Goal: Transaction & Acquisition: Purchase product/service

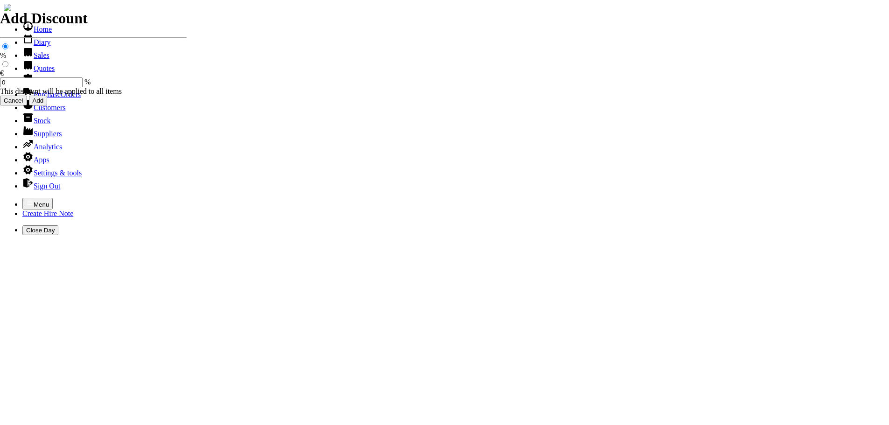
select select "HO"
click at [26, 199] on icon "button" at bounding box center [29, 202] width 7 height 7
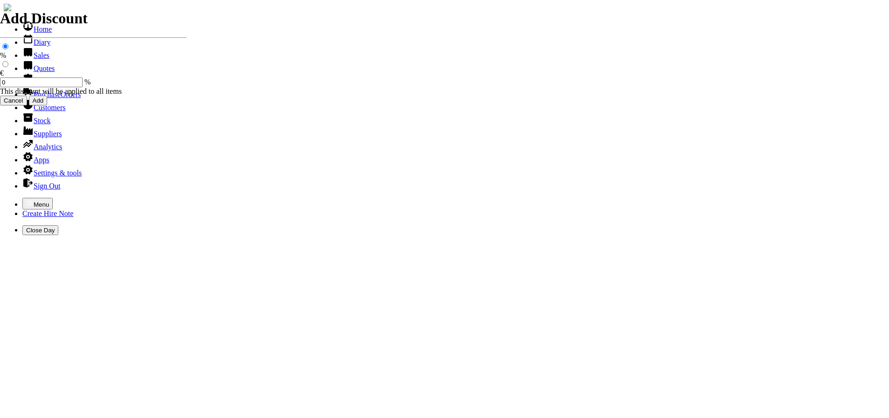
click at [35, 59] on link "Sales" at bounding box center [35, 55] width 27 height 8
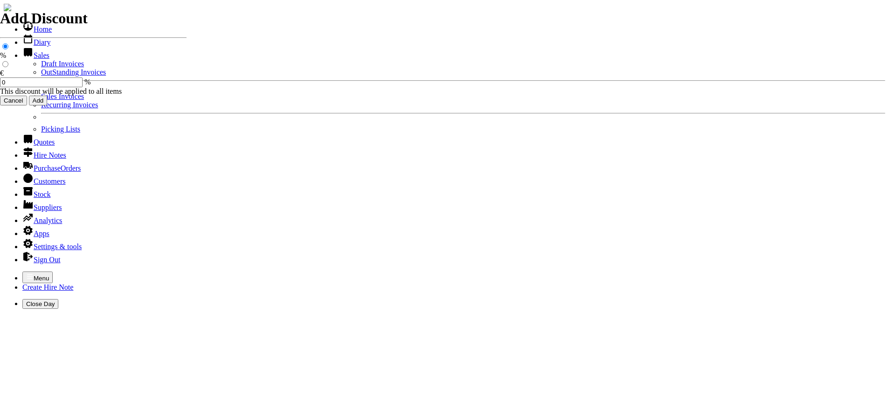
click at [41, 100] on link "Sales Invoices" at bounding box center [62, 96] width 43 height 8
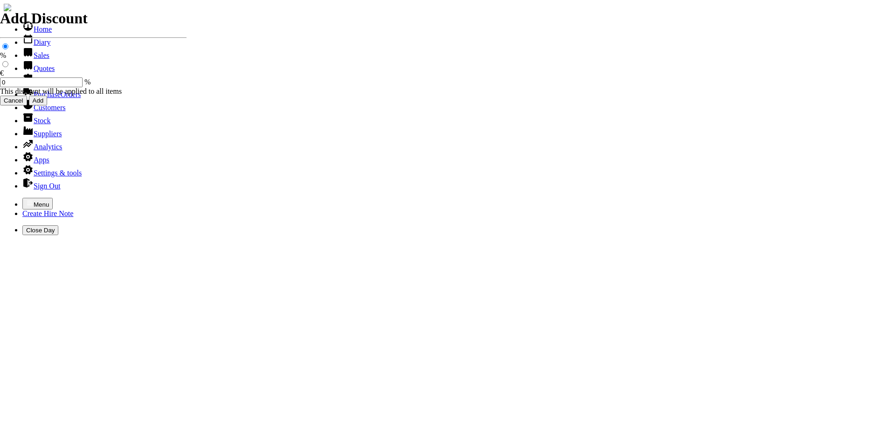
select select "HO"
type input "declan"
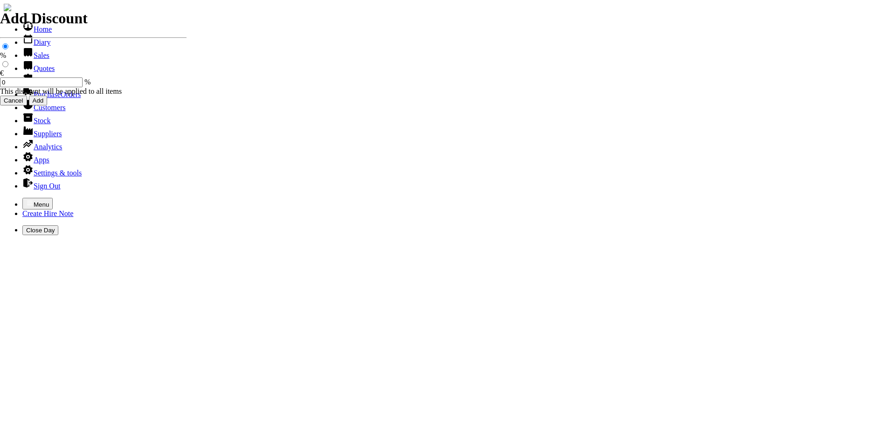
type input "t"
type input "TOM"
type input "spurious goods"
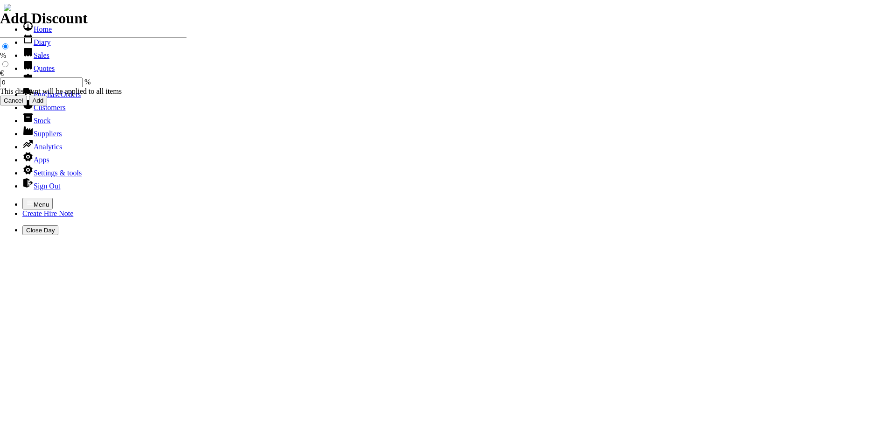
type input "s"
type input "GALLON OF BAR & CHAIN OIL"
type input "20.00"
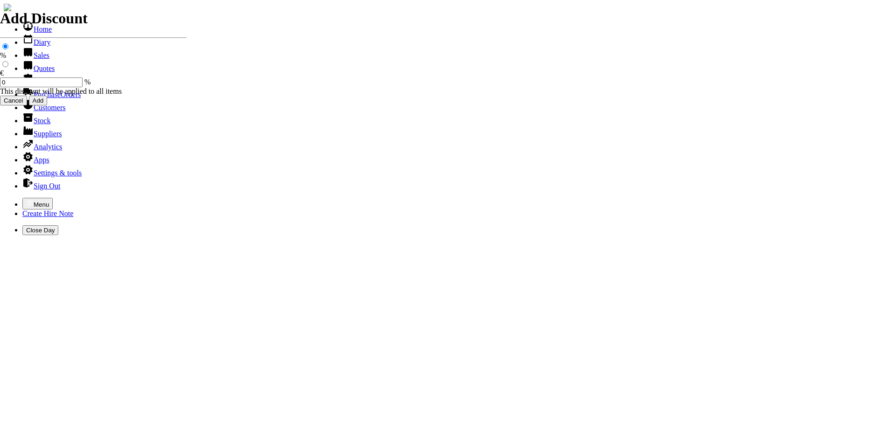
type input "2"
type input "spurious goods"
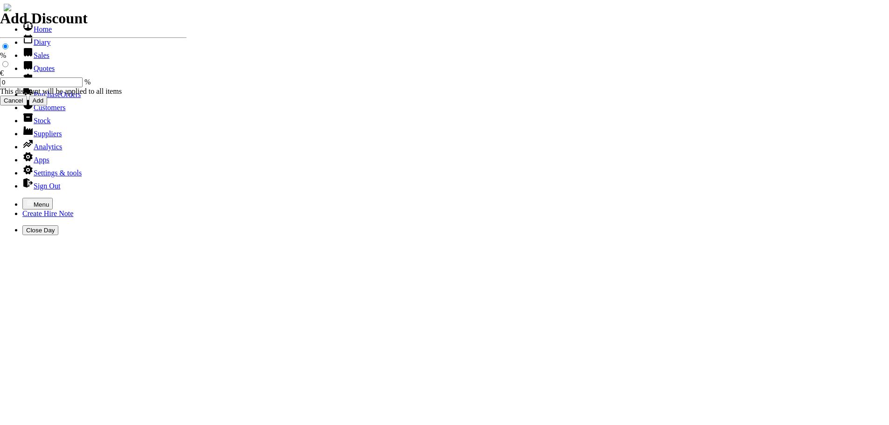
type input "s"
type input "62 LINK CHAINSAW CHAIN"
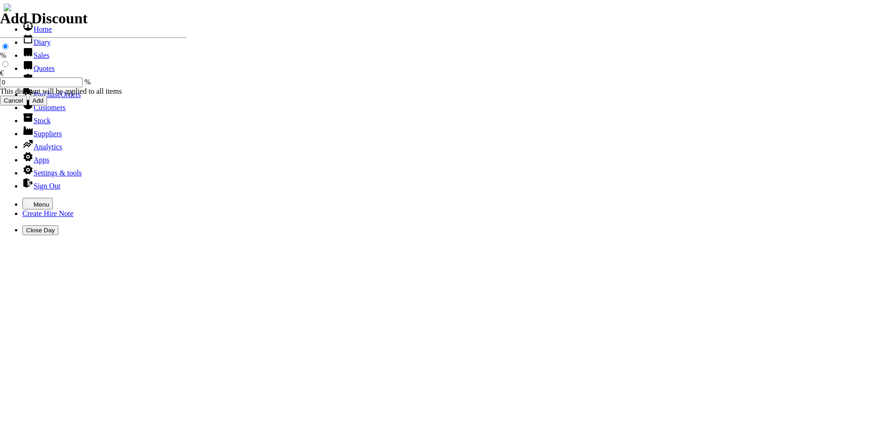
type input "26.00"
type input "5"
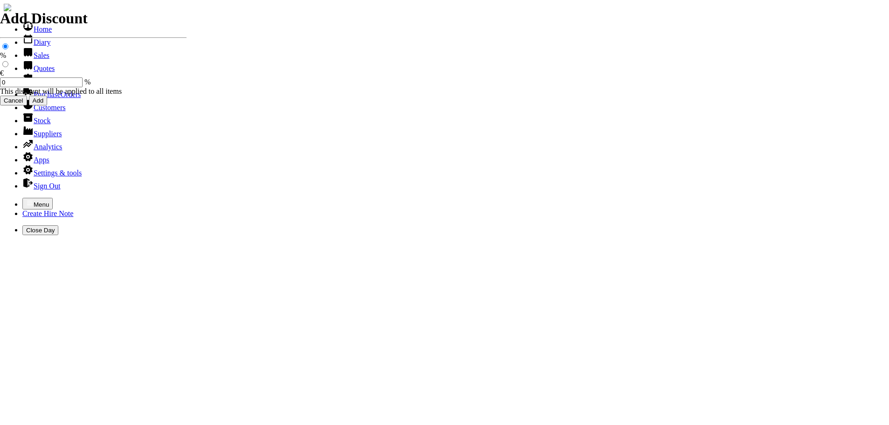
type input "spurious goods"
type input "s"
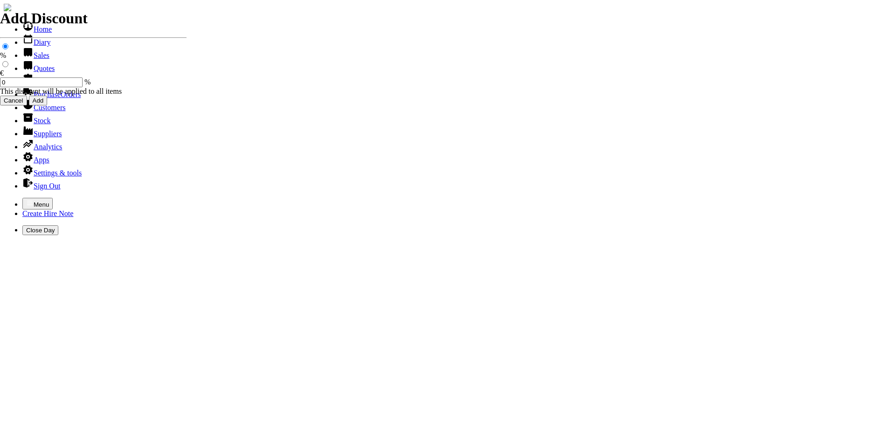
type input "3/16 CHAINSAW FILES"
type input "4.00"
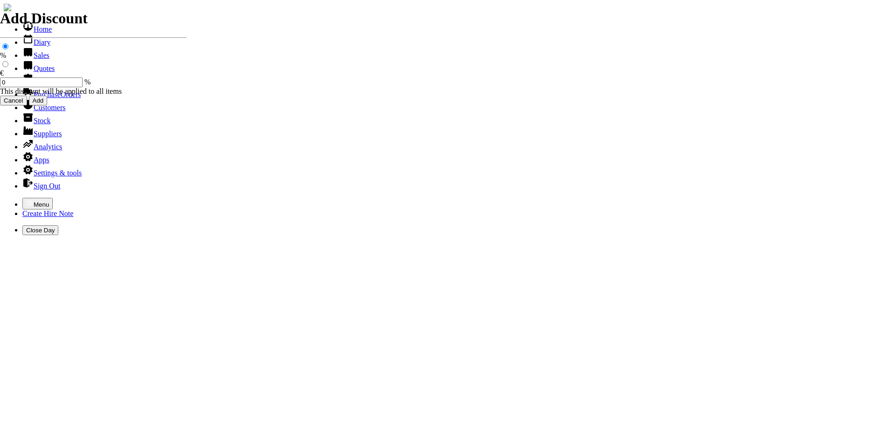
type input "2"
type input "spurious goods"
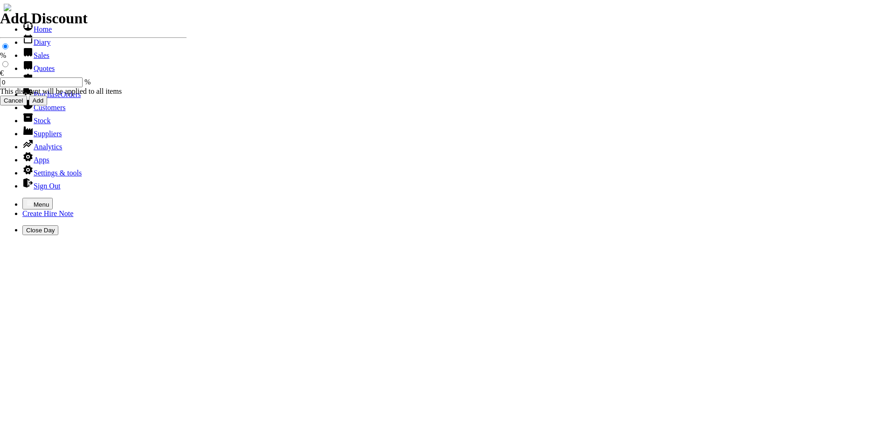
type input "s"
type input "SAFETY DUST MASK ( JSP )"
type input "42.50"
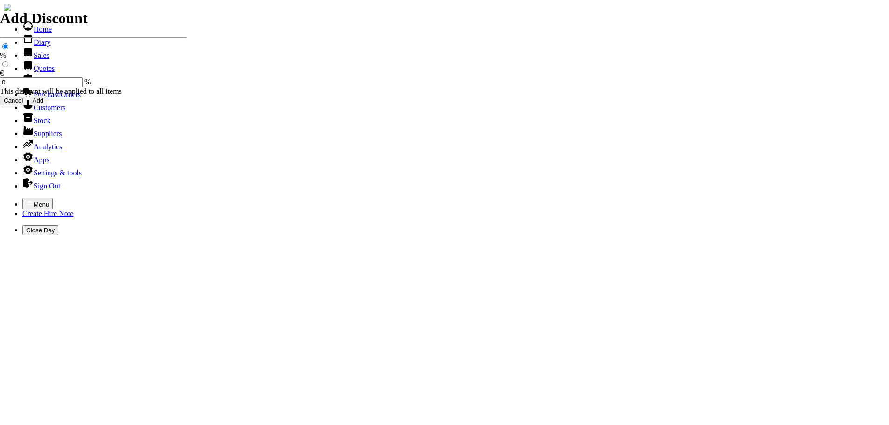
type input "spurious goods"
type input "s"
type input "SPARE FILTERS FO DUST MASK ( JSP )"
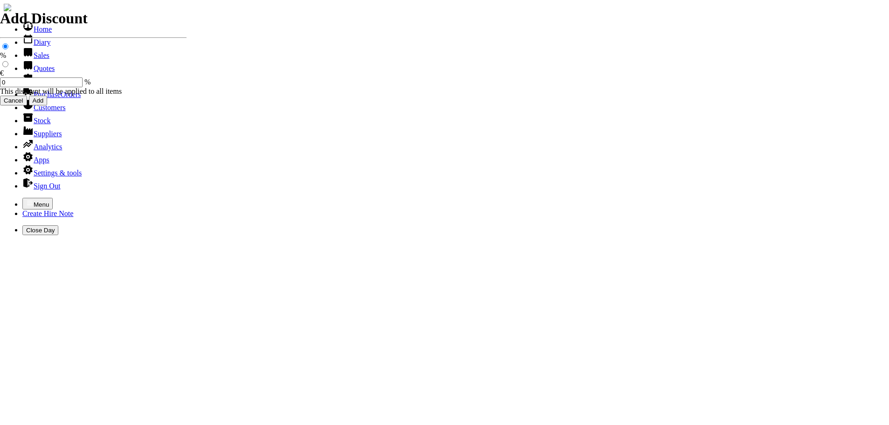
type input "17.50"
type input "101474"
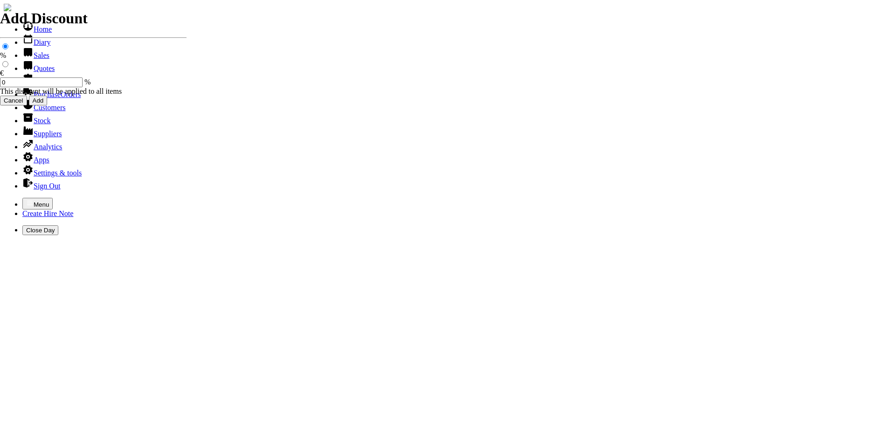
type input "info@declandlandy.com"
type input "Declan Landy"
